Goal: Task Accomplishment & Management: Use online tool/utility

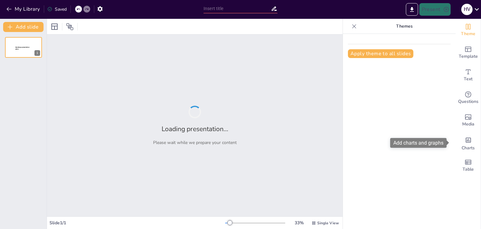
type input "Level 1"
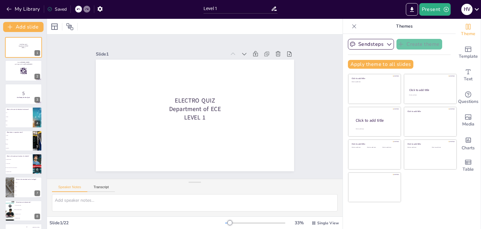
checkbox input "true"
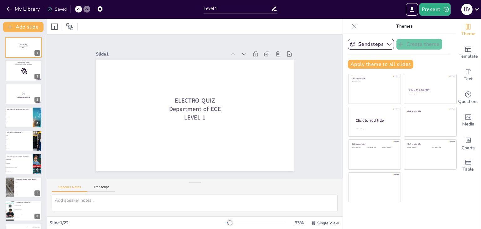
checkbox input "true"
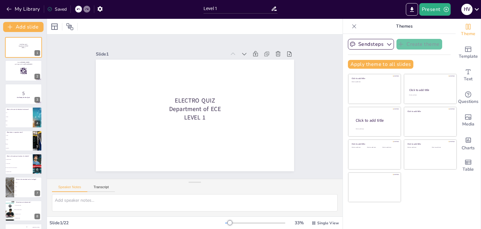
checkbox input "true"
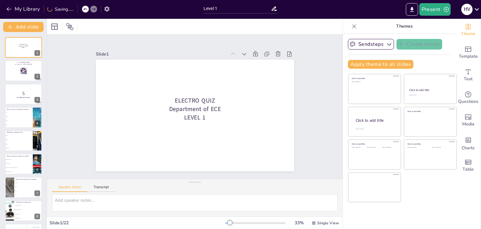
click at [101, 12] on div "My Library Saving......" at bounding box center [56, 8] width 113 height 11
click at [101, 12] on icon "button" at bounding box center [100, 9] width 7 height 7
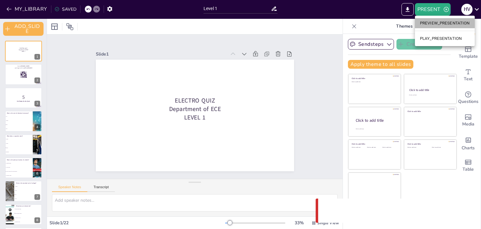
click at [434, 25] on li "PREVIEW_PRESENTATION" at bounding box center [445, 23] width 60 height 10
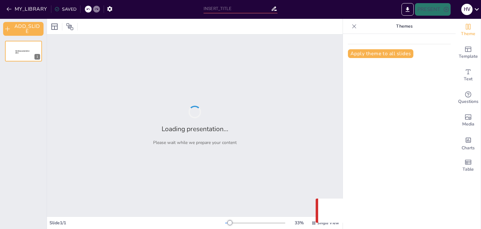
type input "Level 1"
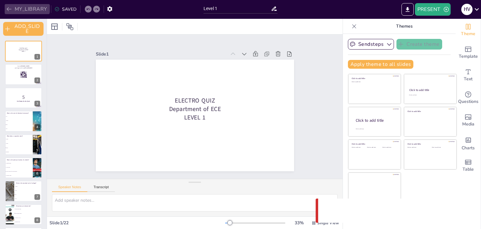
click at [21, 8] on button "MY_LIBRARY" at bounding box center [27, 9] width 45 height 10
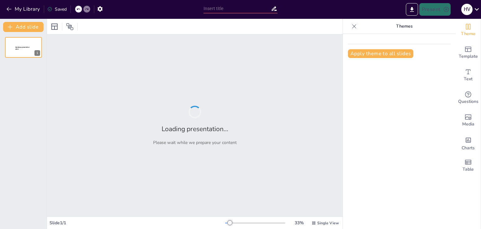
type input "Waveform Analysis and Circuit Diagnosis: A Comprehensive Quiz"
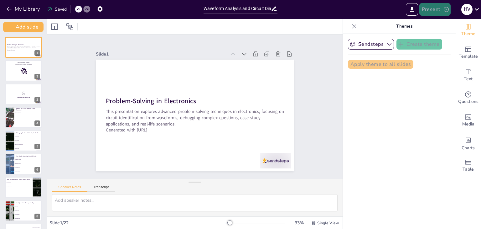
checkbox input "true"
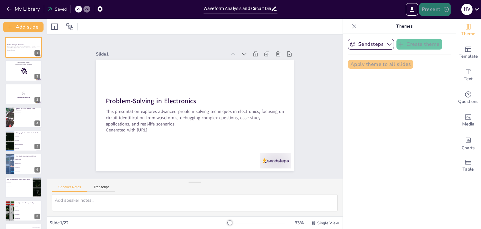
checkbox input "true"
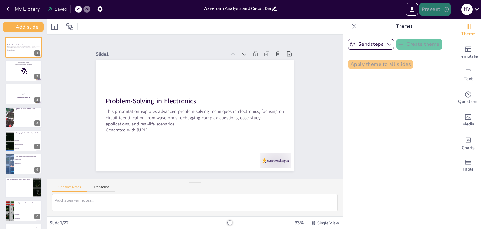
checkbox input "true"
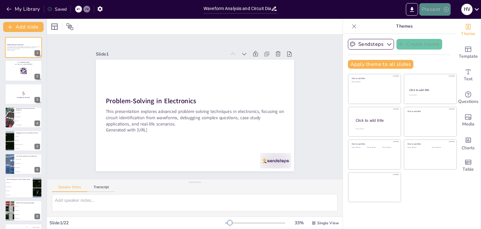
click at [440, 11] on button "Present" at bounding box center [434, 9] width 31 height 13
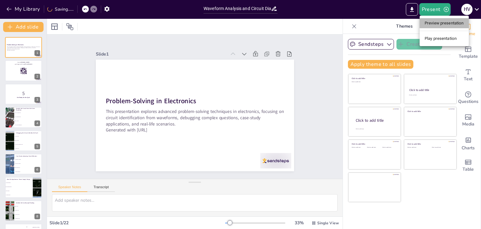
click at [442, 25] on li "Preview presentation" at bounding box center [444, 23] width 49 height 10
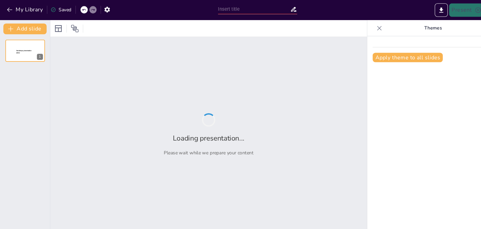
type input "Waveform Analysis and Circuit Diagnosis: A Comprehensive Quiz"
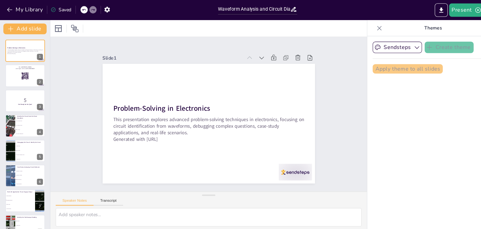
checkbox input "true"
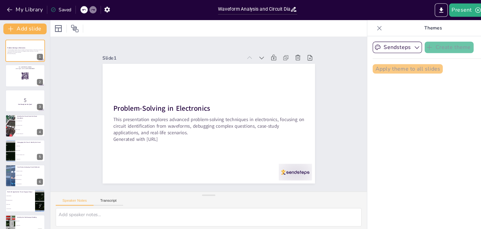
checkbox input "true"
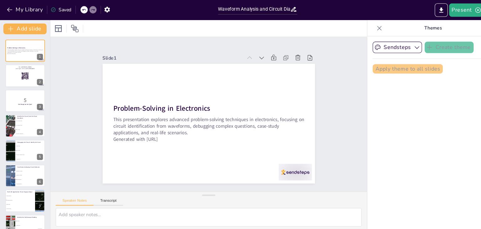
checkbox input "true"
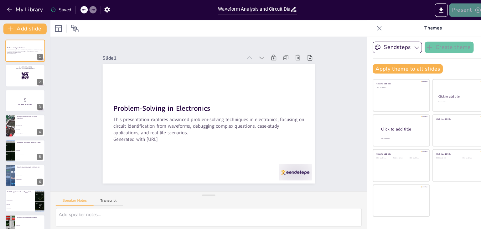
click at [435, 13] on button "Present" at bounding box center [434, 9] width 31 height 13
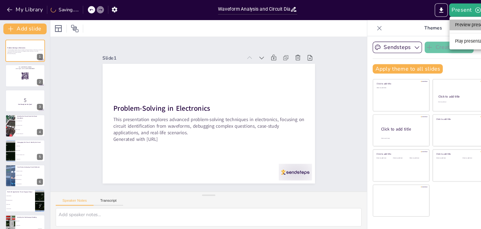
click at [430, 23] on li "Preview presentation" at bounding box center [444, 23] width 49 height 10
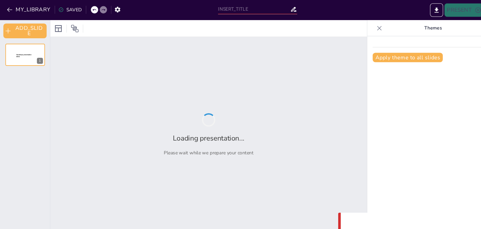
type input "Waveform Analysis and Circuit Diagnosis: A Comprehensive Quiz"
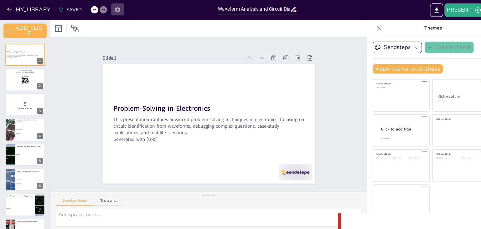
click at [106, 7] on icon "button" at bounding box center [109, 9] width 7 height 7
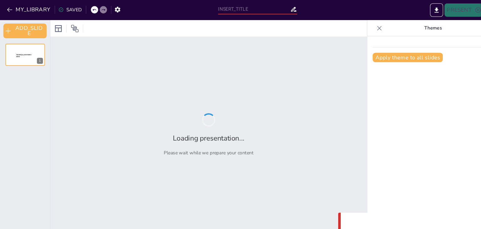
type input "Waveform Analysis and Circuit Diagnosis: A Comprehensive Quiz"
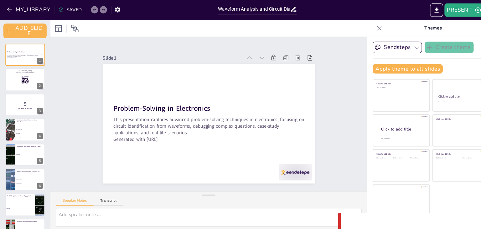
checkbox input "true"
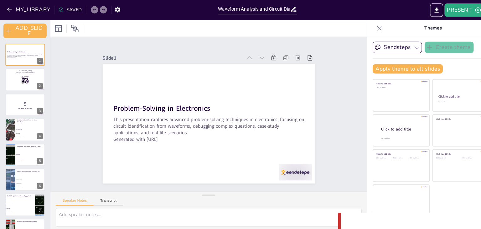
checkbox input "true"
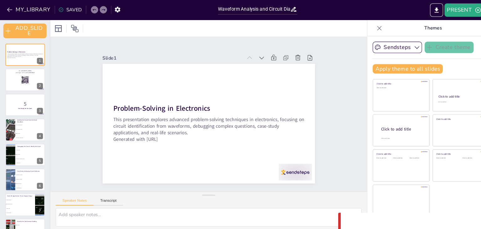
checkbox input "true"
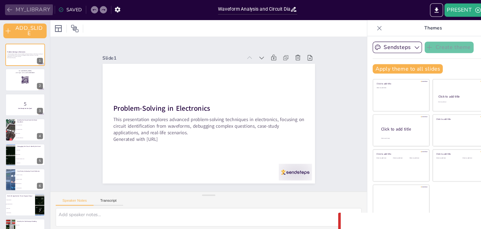
click at [7, 8] on icon "button" at bounding box center [9, 9] width 5 height 4
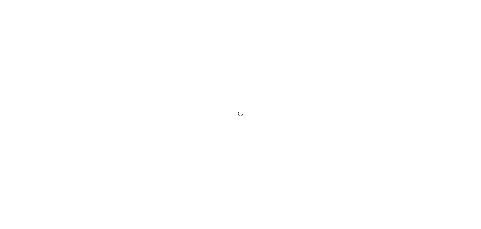
click at [161, 161] on div at bounding box center [240, 114] width 481 height 229
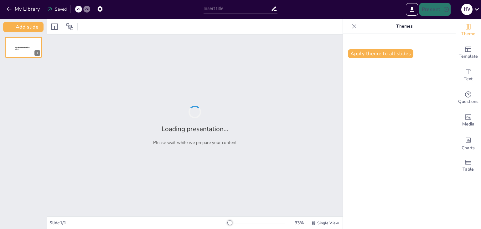
type input "Level 2"
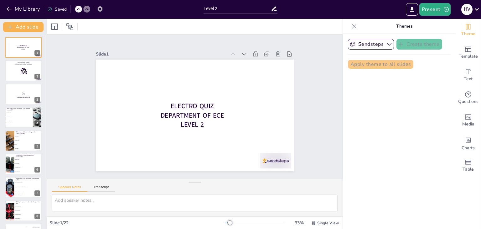
checkbox input "true"
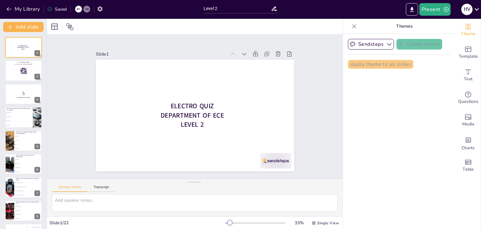
checkbox input "true"
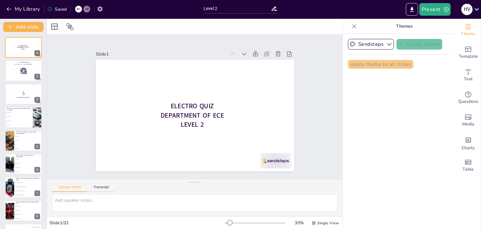
checkbox input "true"
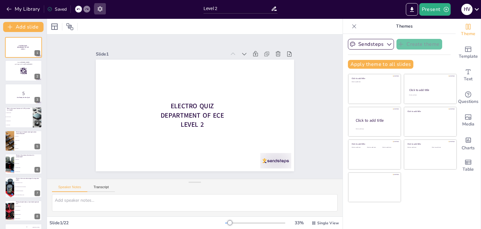
click at [102, 10] on icon "button" at bounding box center [100, 9] width 7 height 7
checkbox input "true"
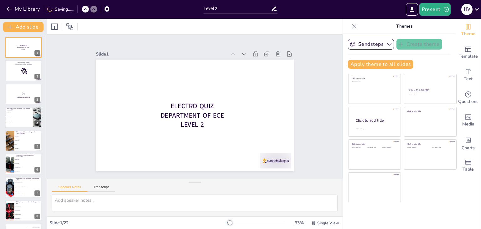
checkbox input "true"
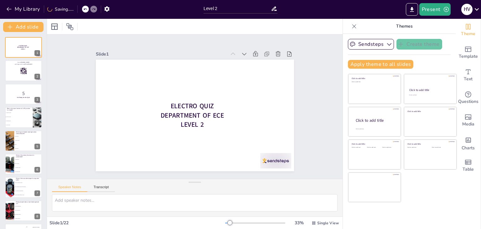
checkbox input "true"
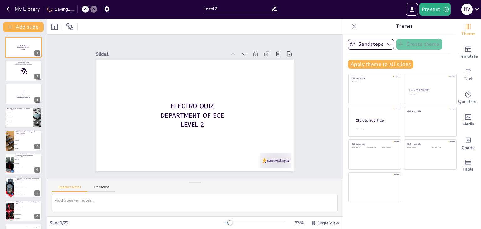
checkbox input "true"
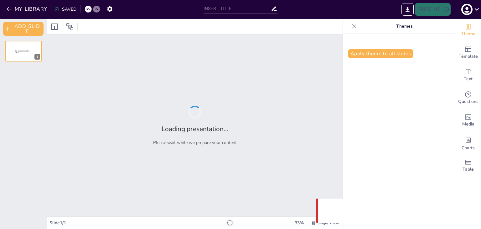
type input "Level 2"
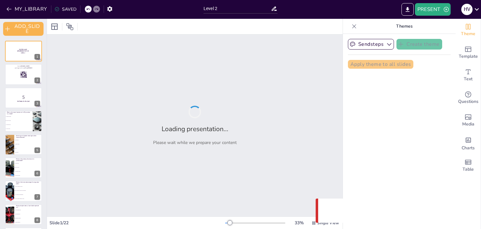
checkbox input "true"
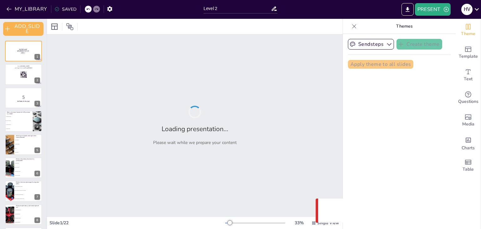
checkbox input "true"
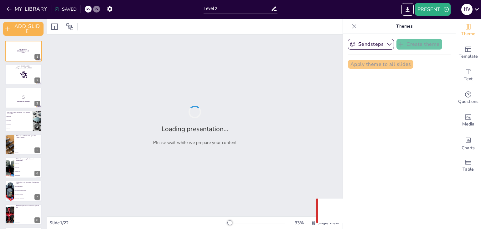
checkbox input "true"
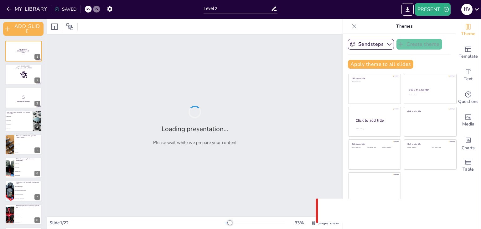
checkbox input "true"
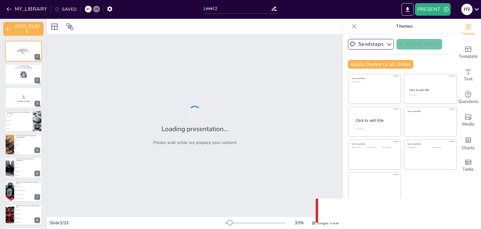
checkbox input "true"
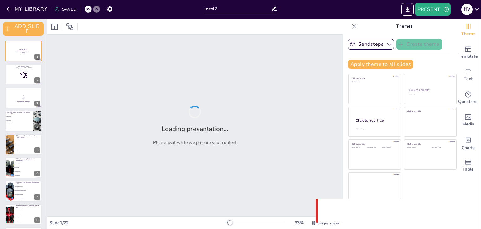
checkbox input "true"
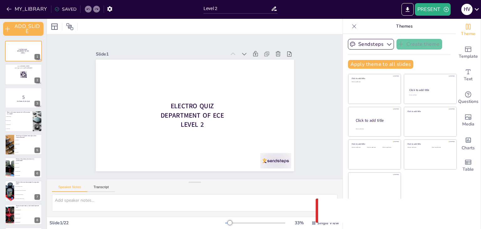
checkbox input "true"
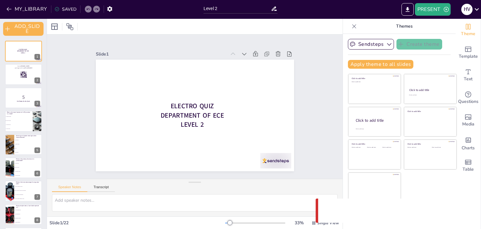
checkbox input "true"
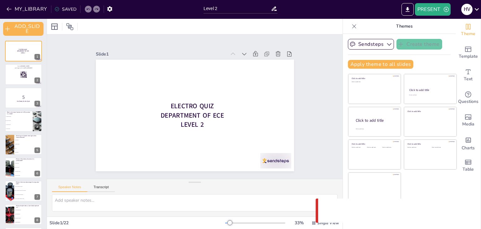
checkbox input "true"
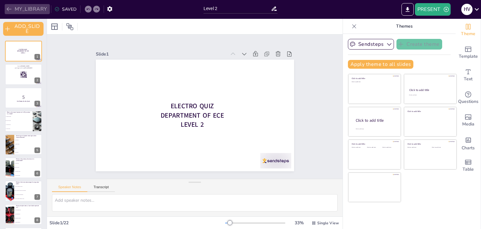
click at [29, 8] on button "MY_LIBRARY" at bounding box center [27, 9] width 45 height 10
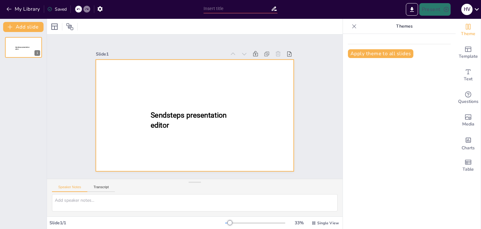
type input "Advanced Problem-Solving: Strategies for Circuit Analysis and Design"
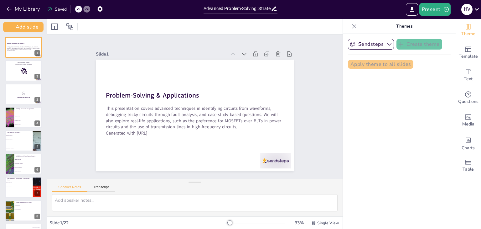
checkbox input "true"
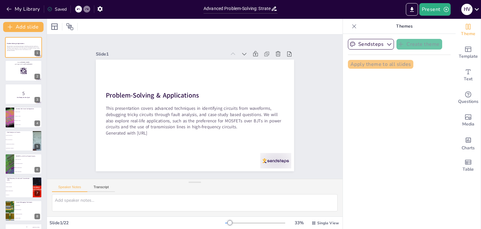
checkbox input "true"
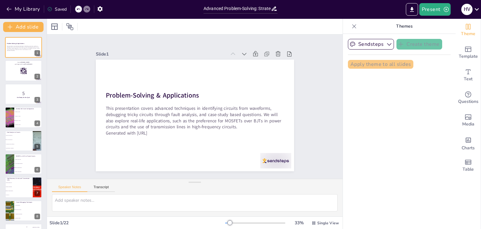
checkbox input "true"
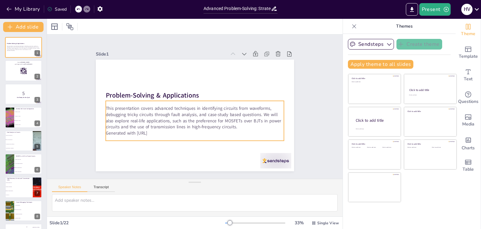
checkbox input "true"
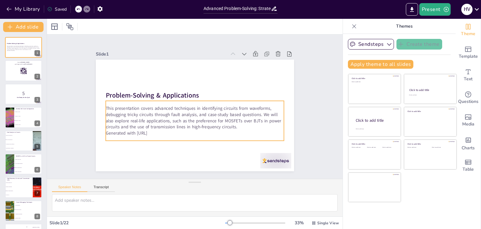
checkbox input "true"
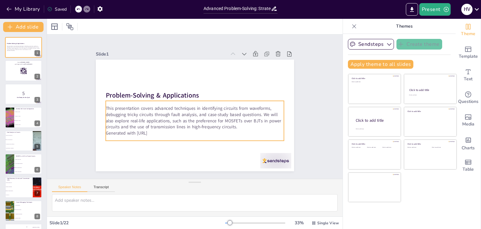
checkbox input "true"
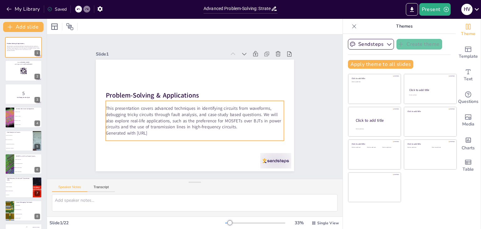
checkbox input "true"
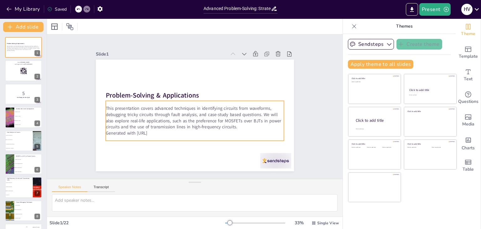
checkbox input "true"
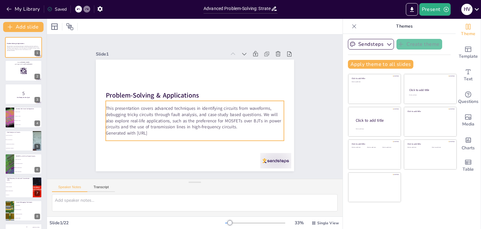
checkbox input "true"
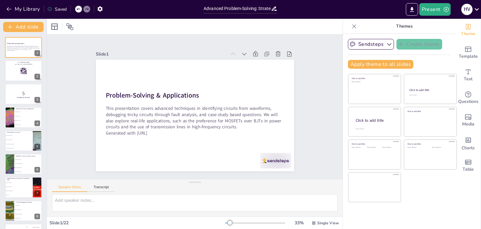
checkbox input "true"
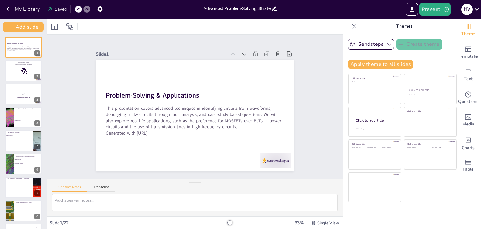
checkbox input "true"
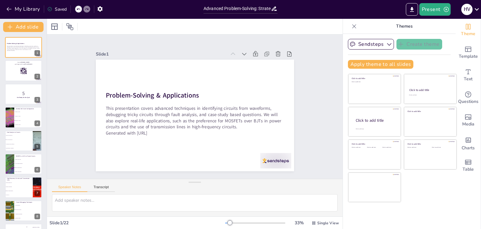
checkbox input "true"
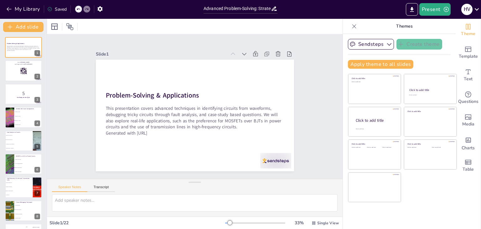
checkbox input "true"
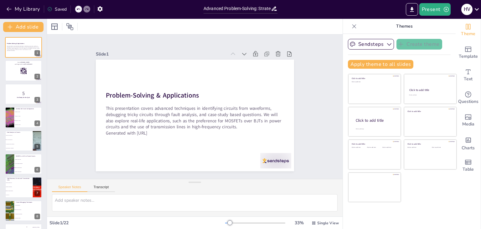
checkbox input "true"
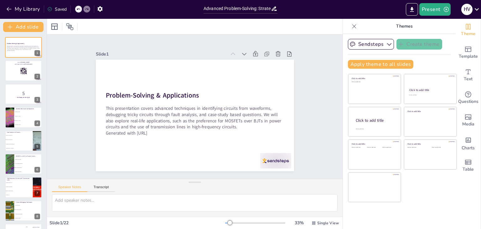
checkbox input "true"
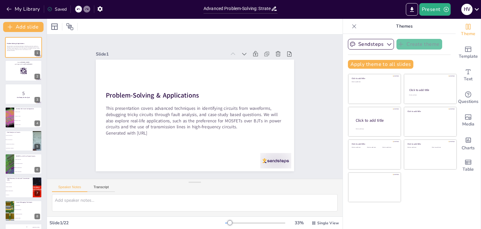
checkbox input "true"
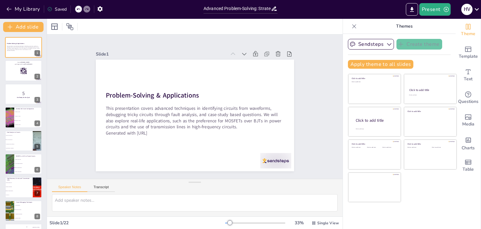
checkbox input "true"
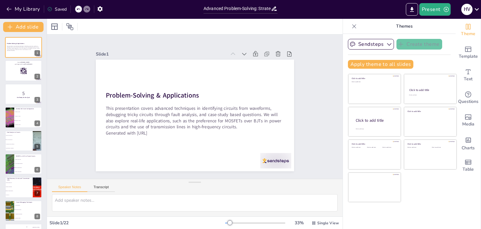
checkbox input "true"
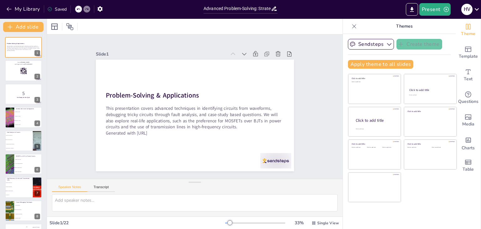
checkbox input "true"
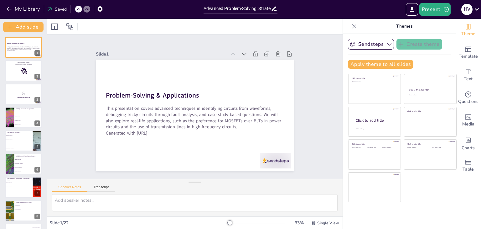
checkbox input "true"
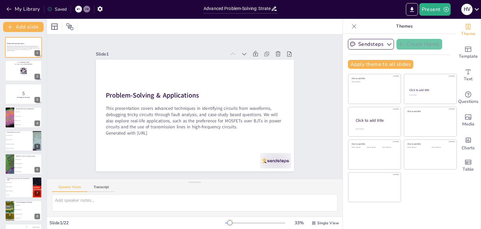
checkbox input "true"
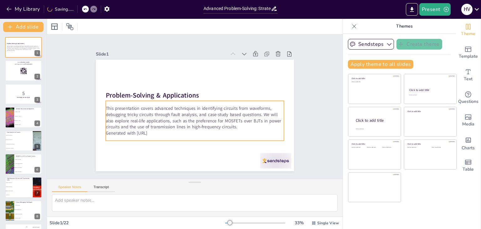
checkbox input "true"
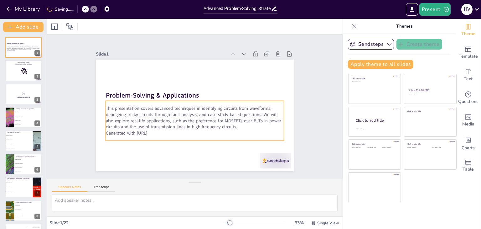
checkbox input "true"
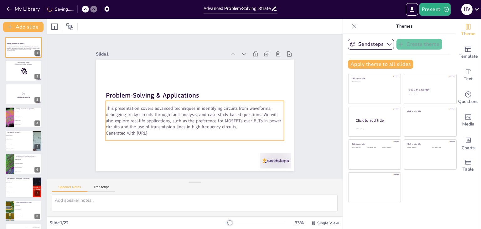
checkbox input "true"
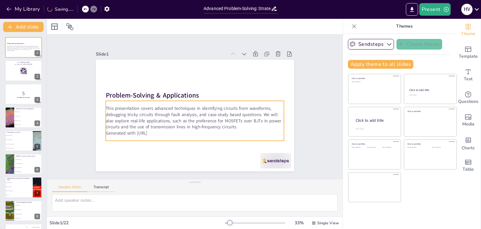
checkbox input "true"
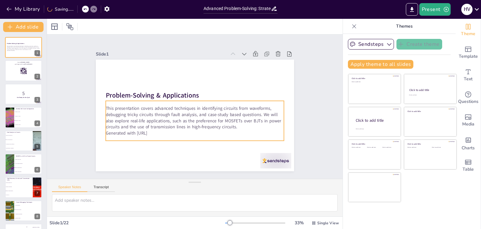
checkbox input "true"
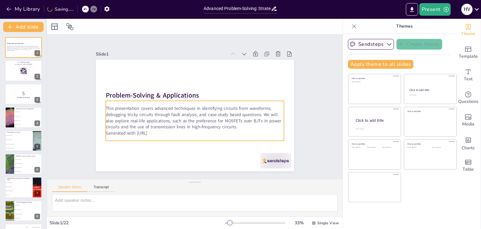
checkbox input "true"
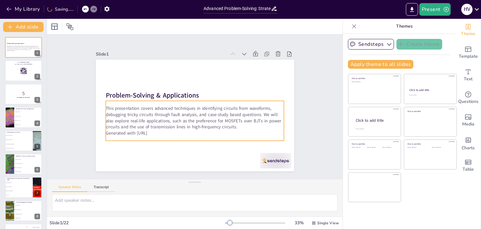
checkbox input "true"
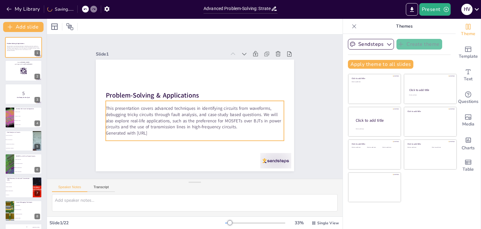
checkbox input "true"
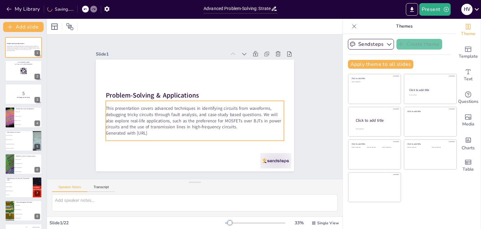
checkbox input "true"
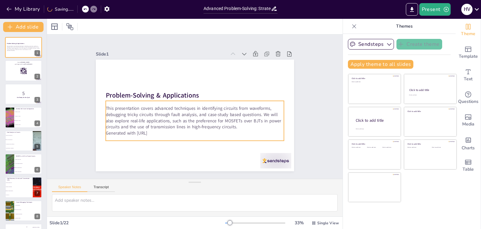
checkbox input "true"
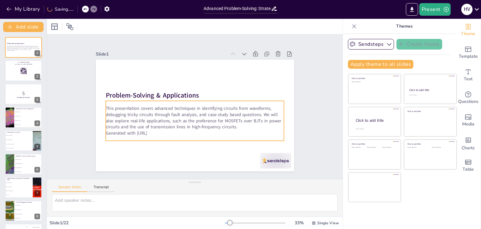
checkbox input "true"
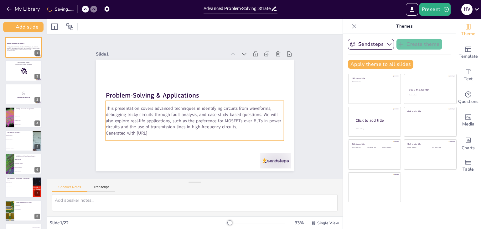
checkbox input "true"
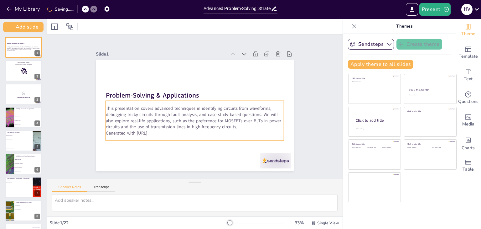
checkbox input "true"
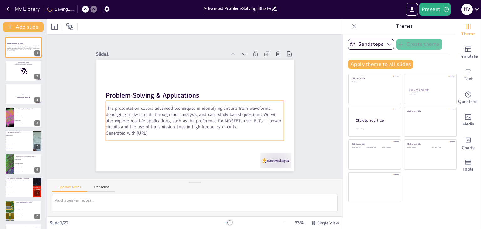
checkbox input "true"
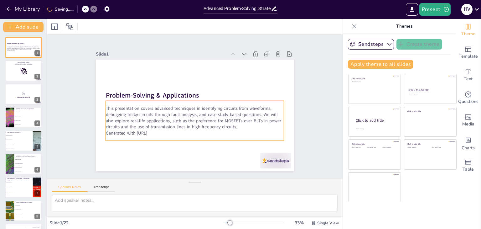
checkbox input "true"
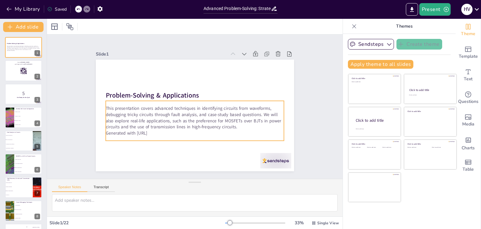
checkbox input "true"
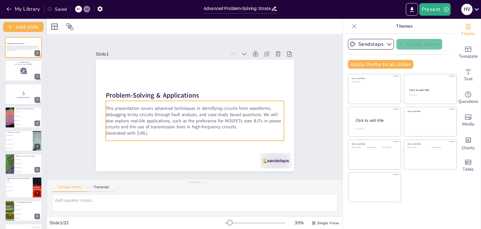
checkbox input "true"
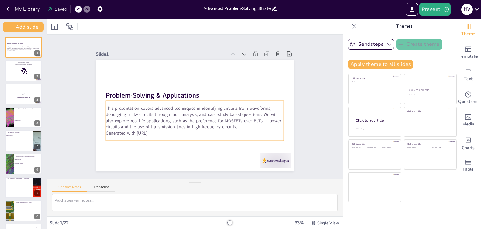
checkbox input "true"
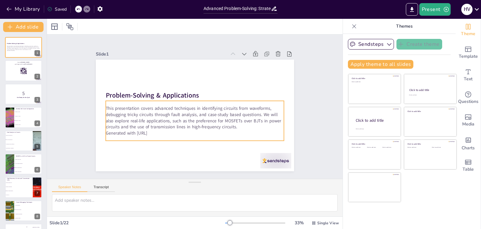
checkbox input "true"
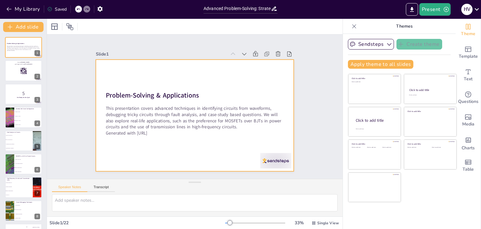
click at [134, 163] on div at bounding box center [195, 114] width 198 height 111
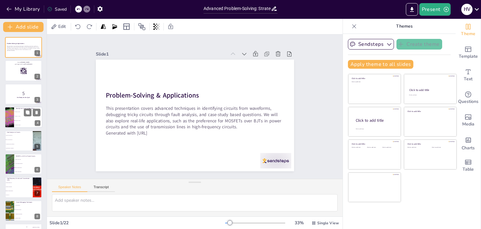
click at [23, 120] on span "Series RLC Circuit" at bounding box center [28, 120] width 27 height 1
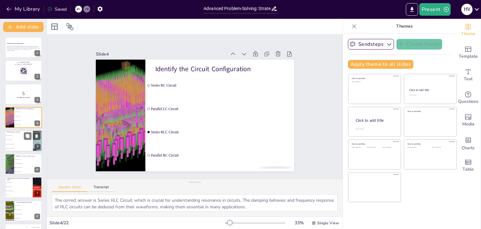
click at [16, 142] on li "Component Value Verification" at bounding box center [19, 144] width 28 height 4
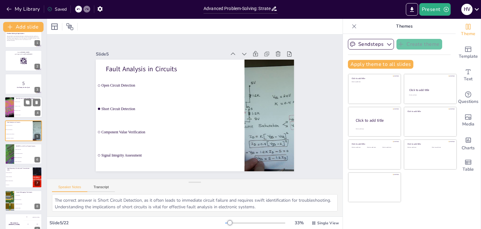
click at [16, 113] on li "Parallel RC Circuit" at bounding box center [28, 115] width 28 height 4
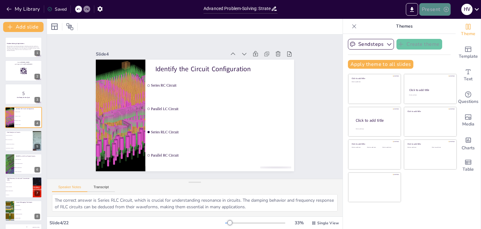
click at [431, 7] on button "Present" at bounding box center [434, 9] width 31 height 13
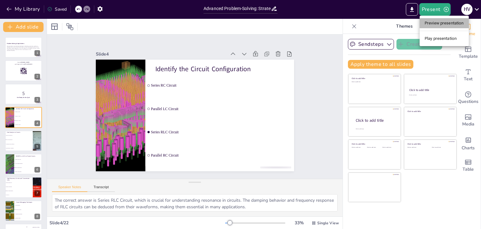
click at [434, 23] on li "Preview presentation" at bounding box center [444, 23] width 49 height 10
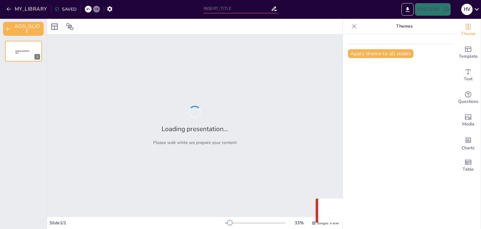
type input "Level 2"
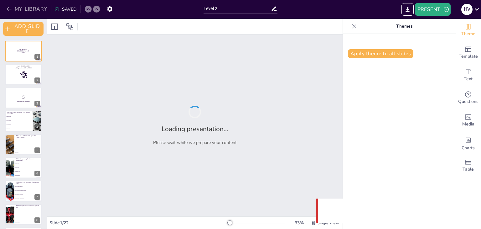
click at [27, 8] on button "MY_LIBRARY" at bounding box center [27, 9] width 45 height 10
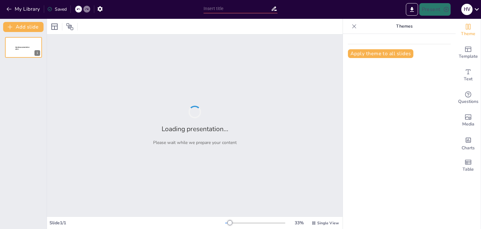
type input "Fault Analysis: Mastering the Art of Debugging Tricky Circuits"
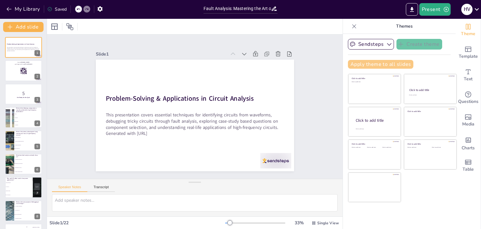
checkbox input "true"
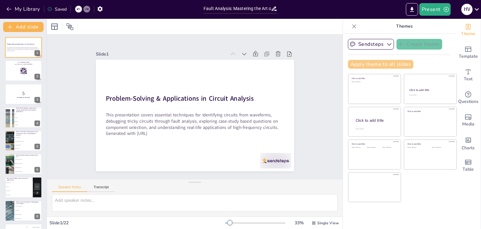
checkbox input "true"
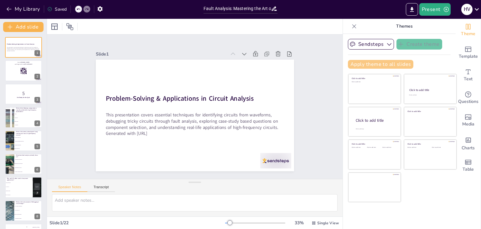
checkbox input "true"
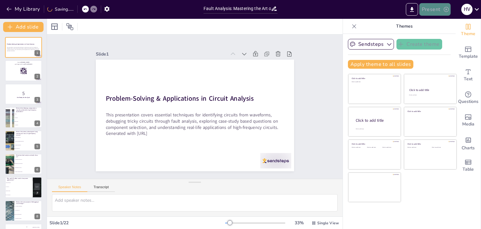
click at [429, 12] on button "Present" at bounding box center [434, 9] width 31 height 13
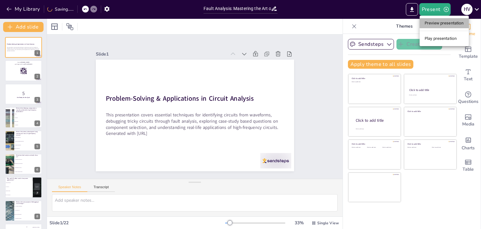
click at [427, 24] on li "Preview presentation" at bounding box center [444, 23] width 49 height 10
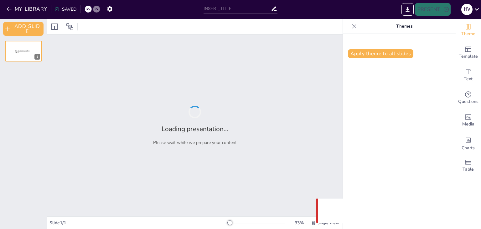
type input "Fault Analysis: Mastering the Art of Debugging Tricky Circuits"
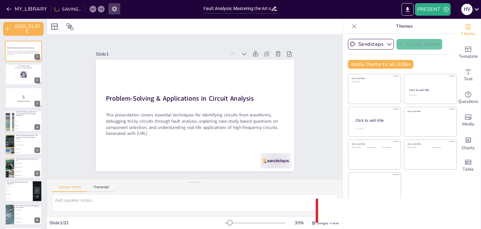
click at [109, 9] on button "button" at bounding box center [115, 8] width 12 height 11
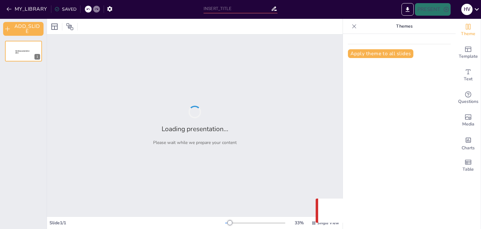
type input "Fault Analysis: Mastering the Art of Debugging Tricky Circuits"
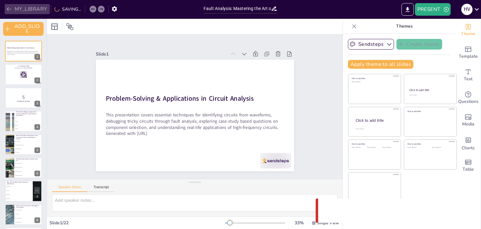
click at [27, 7] on button "MY_LIBRARY" at bounding box center [27, 9] width 45 height 10
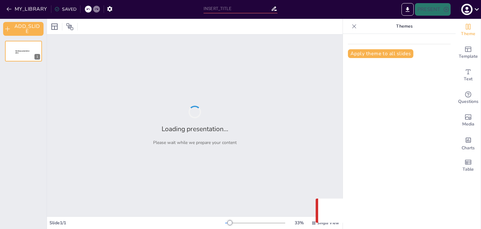
type input "Fault Analysis: Mastering the Art of Debugging Tricky Circuits"
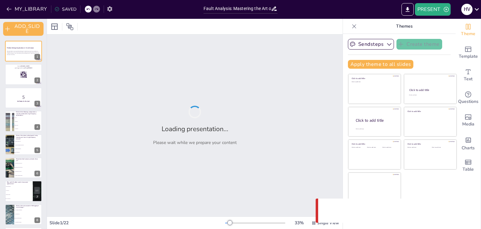
checkbox input "true"
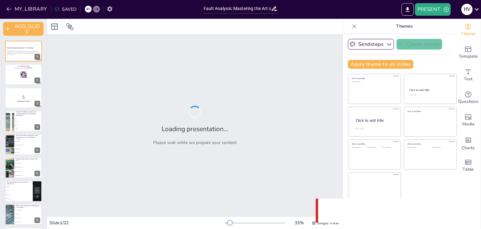
checkbox input "true"
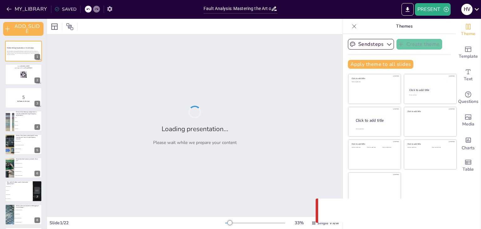
checkbox input "true"
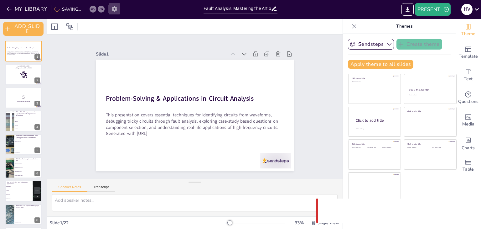
click at [111, 8] on icon "button" at bounding box center [114, 9] width 7 height 7
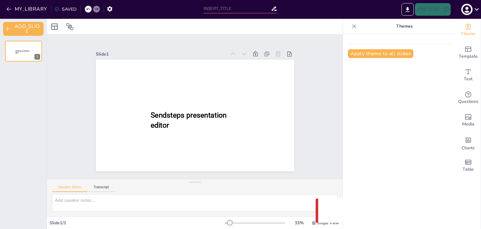
type input "Fault Analysis: Mastering the Art of Debugging Tricky Circuits"
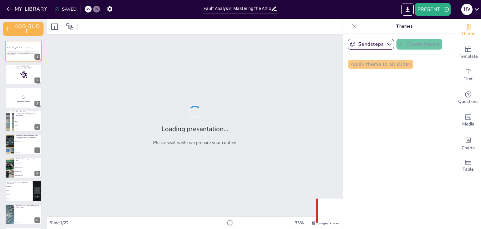
checkbox input "true"
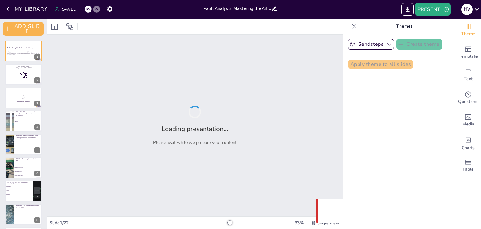
checkbox input "true"
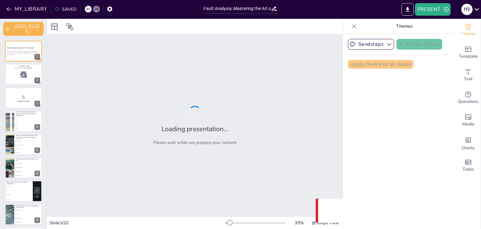
checkbox input "true"
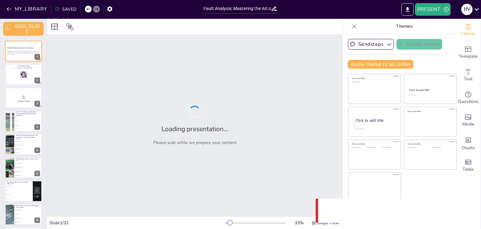
checkbox input "true"
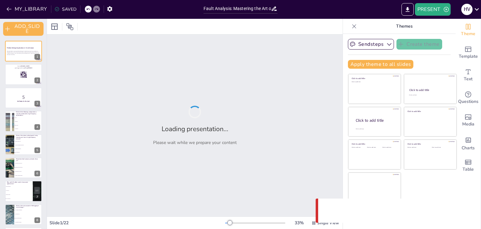
checkbox input "true"
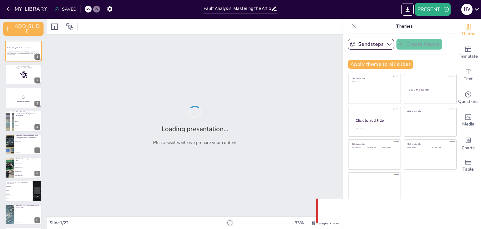
checkbox input "true"
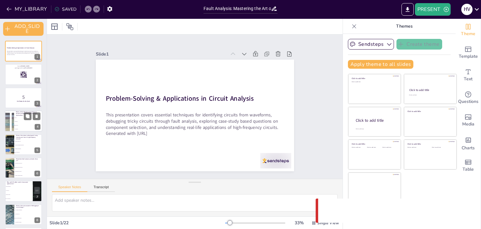
checkbox input "true"
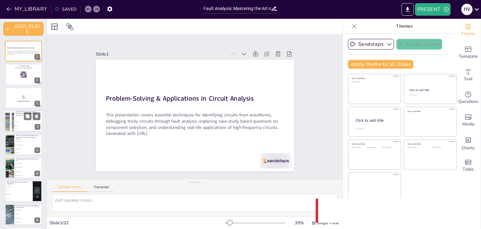
checkbox input "true"
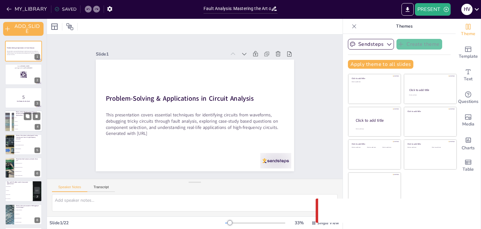
checkbox input "true"
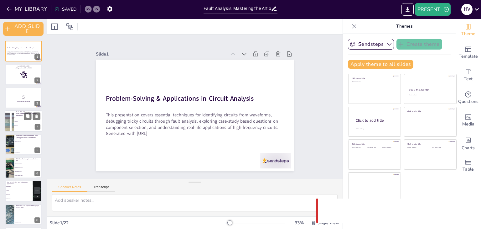
checkbox input "true"
click at [8, 122] on div at bounding box center [9, 120] width 45 height 21
type textarea "MOSFETs are preferred in high-frequency applications due to their faster switch…"
checkbox input "true"
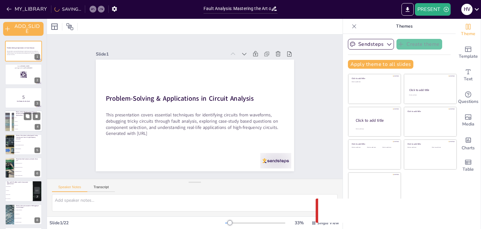
checkbox input "true"
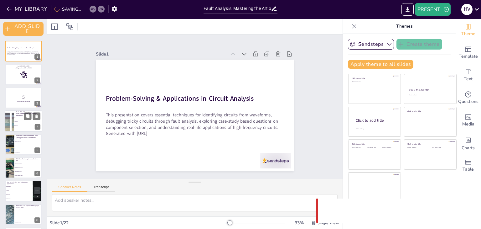
checkbox input "true"
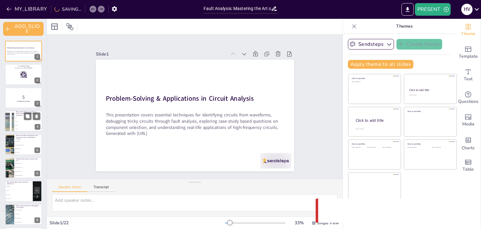
checkbox input "true"
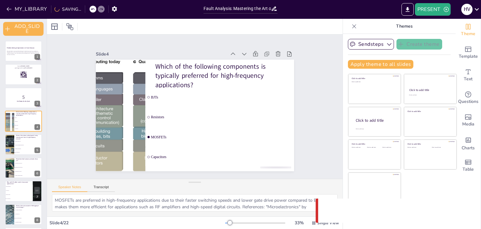
checkbox input "true"
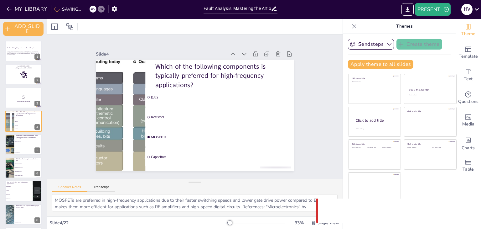
checkbox input "true"
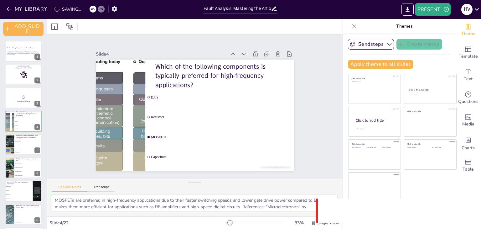
checkbox input "true"
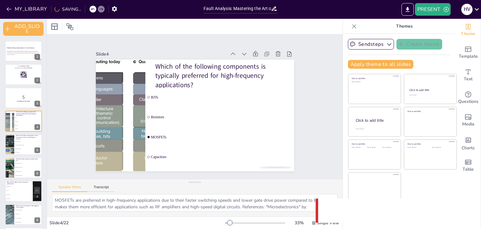
checkbox input "true"
click at [27, 7] on button "MY_LIBRARY" at bounding box center [27, 9] width 45 height 10
